Goal: Task Accomplishment & Management: Manage account settings

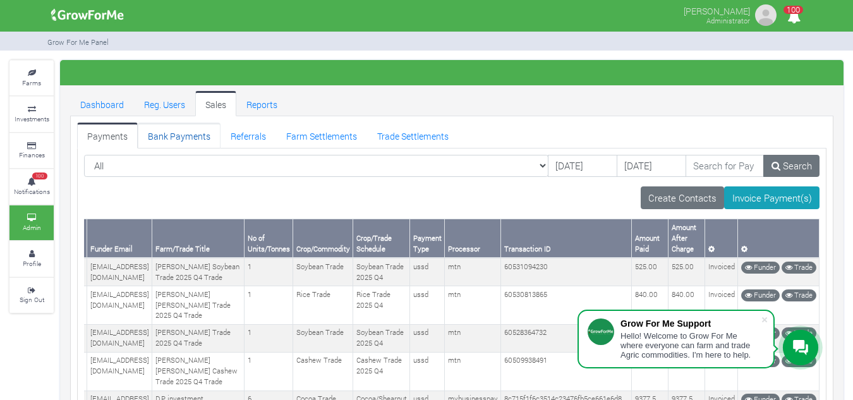
click at [160, 134] on link "Bank Payments" at bounding box center [179, 135] width 83 height 25
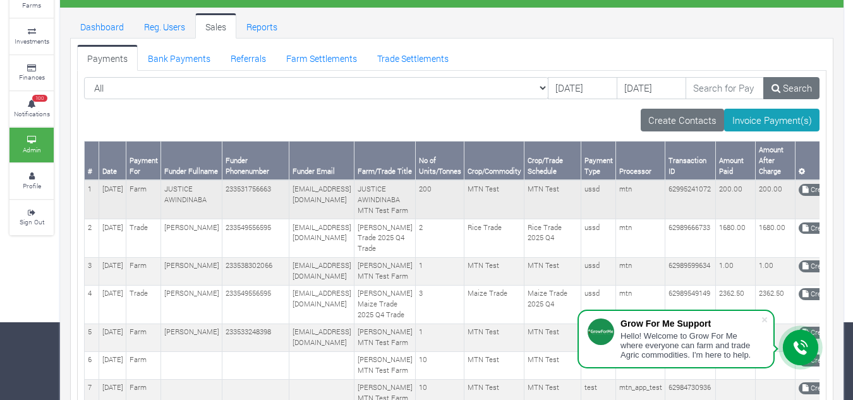
scroll to position [77, 0]
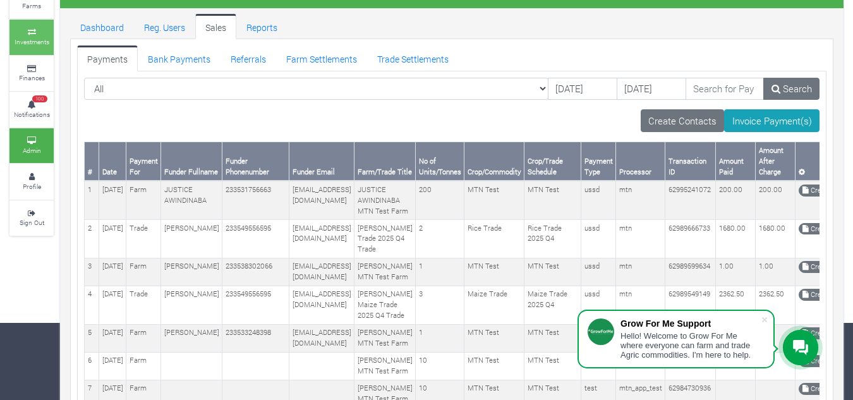
click at [51, 34] on link "Investments" at bounding box center [31, 37] width 44 height 35
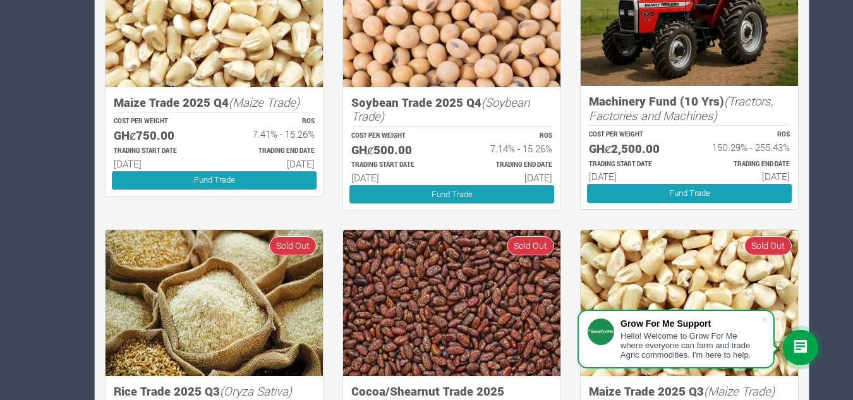
scroll to position [1415, 0]
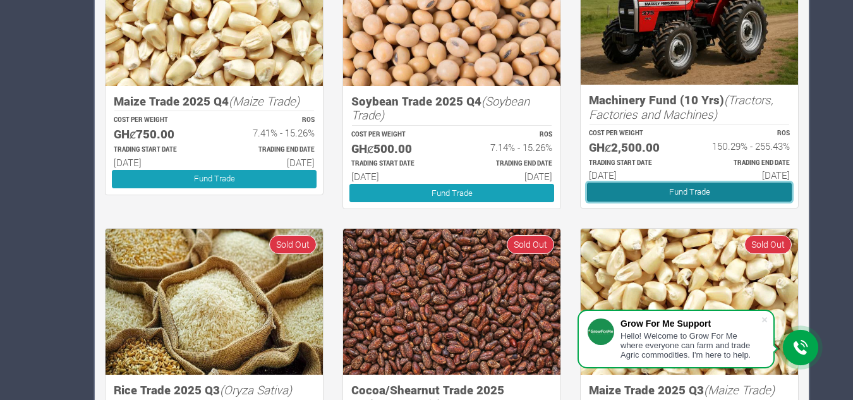
click at [637, 193] on link "Fund Trade" at bounding box center [689, 192] width 205 height 18
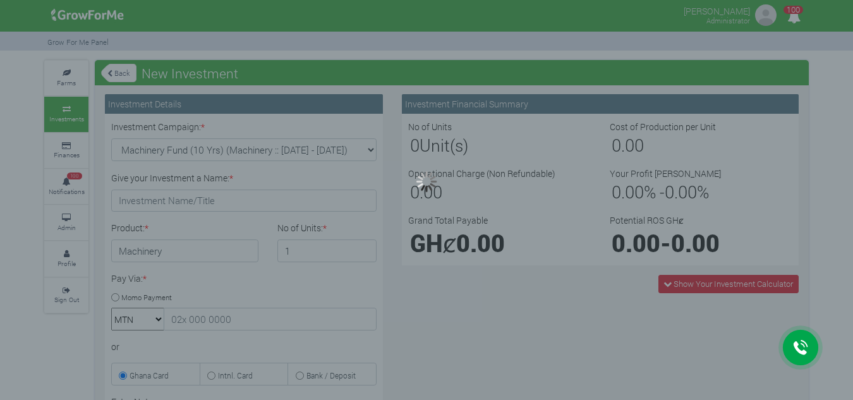
type input "1"
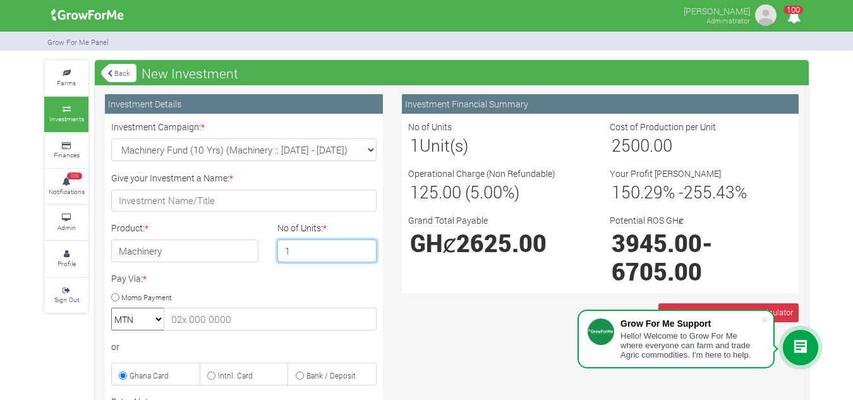
click at [336, 248] on input "1" at bounding box center [327, 250] width 100 height 23
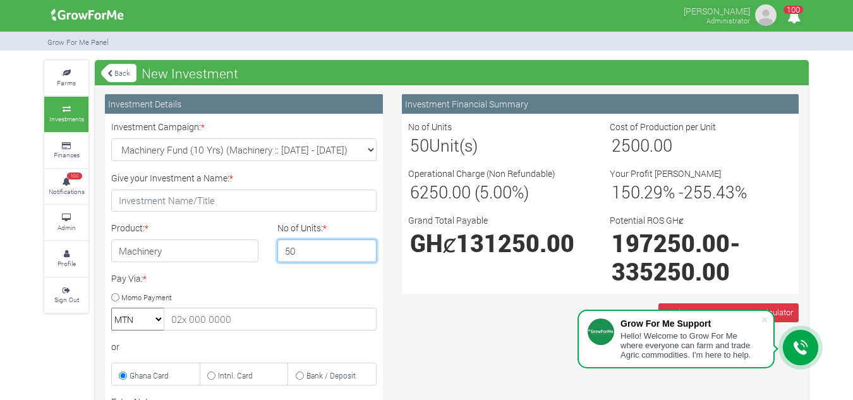
click at [310, 248] on input "50" at bounding box center [327, 250] width 100 height 23
type input "5"
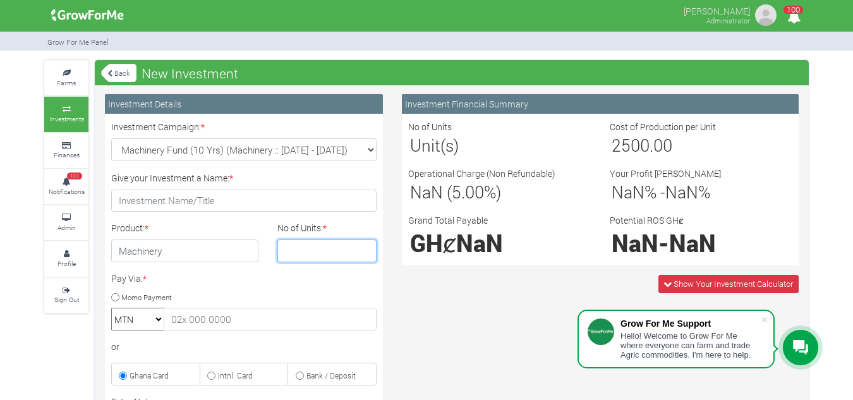
type input "1"
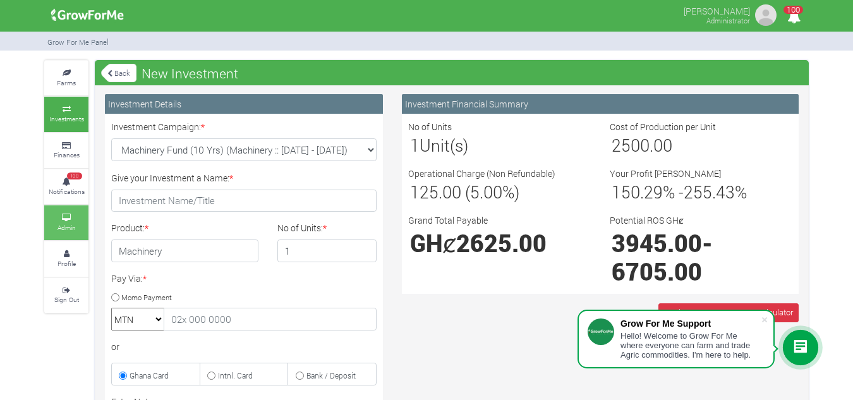
click at [70, 224] on small "Admin" at bounding box center [66, 227] width 18 height 9
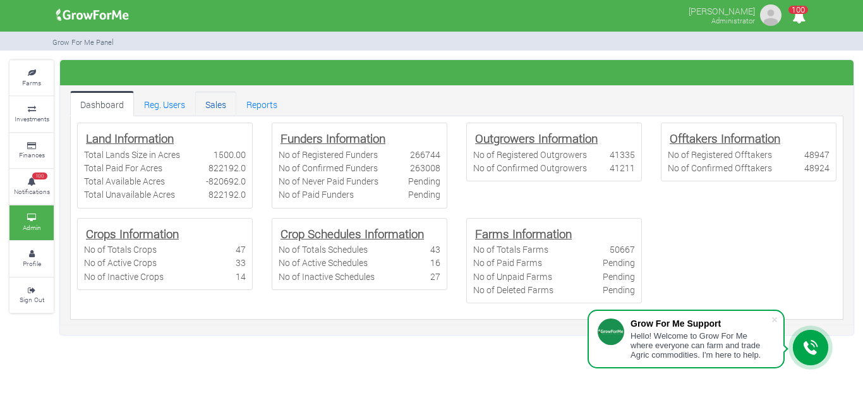
click at [213, 106] on link "Sales" at bounding box center [215, 103] width 41 height 25
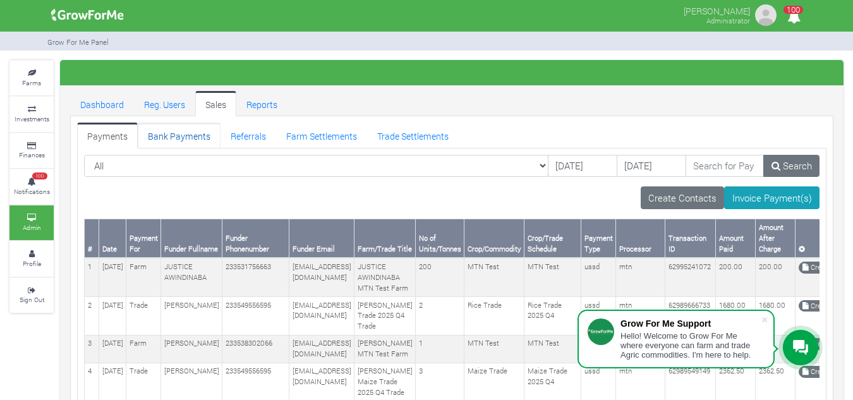
click at [172, 144] on link "Bank Payments" at bounding box center [179, 135] width 83 height 25
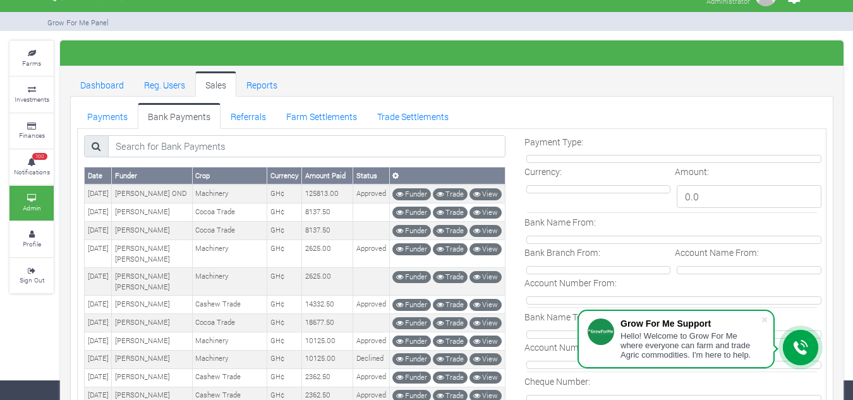
scroll to position [4, 0]
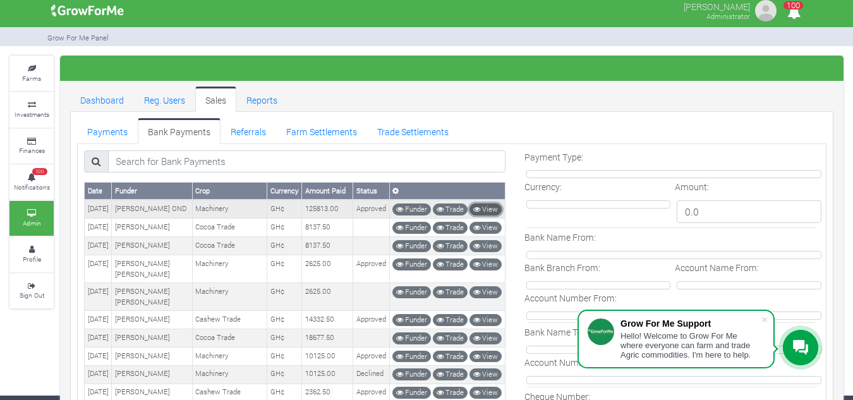
click at [480, 206] on icon at bounding box center [476, 209] width 7 height 7
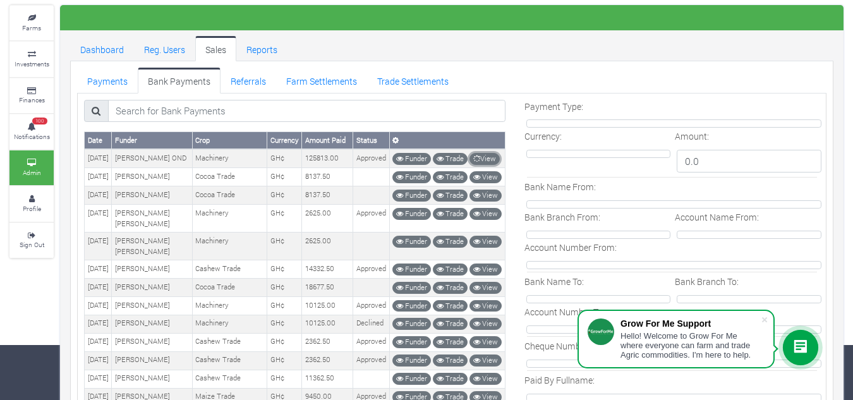
scroll to position [55, 0]
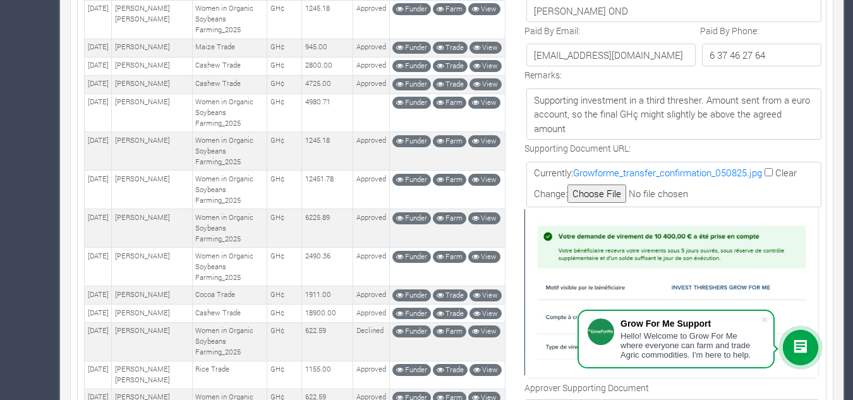
click at [660, 245] on img at bounding box center [672, 292] width 296 height 166
click at [655, 177] on link "Growforme_transfer_confirmation_050825.jpg" at bounding box center [667, 172] width 189 height 13
